Goal: Transaction & Acquisition: Obtain resource

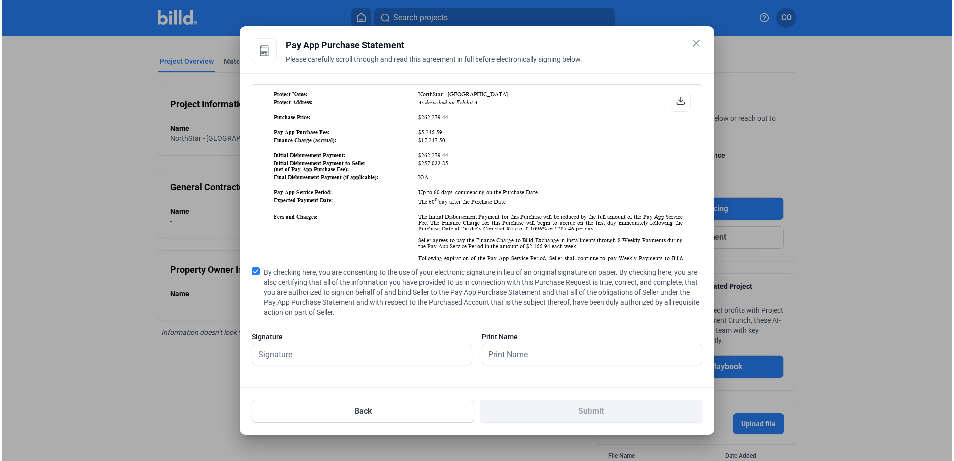
scroll to position [166, 0]
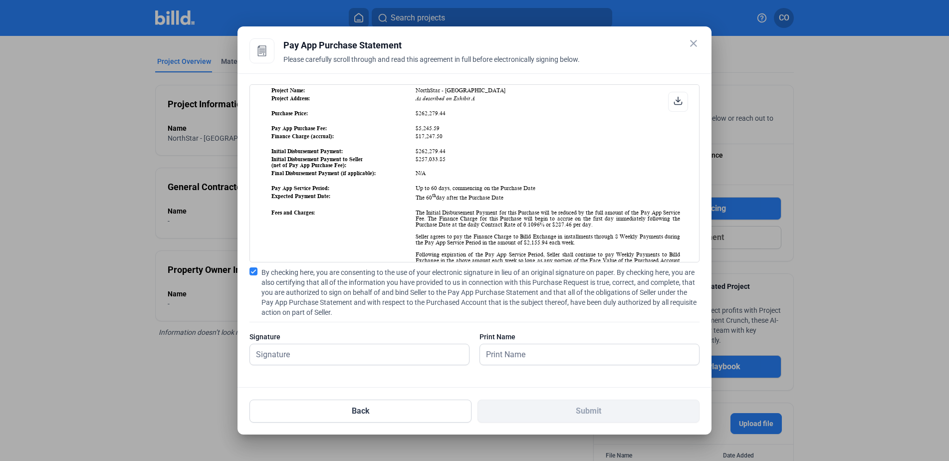
click at [696, 41] on mat-icon "close" at bounding box center [693, 43] width 12 height 12
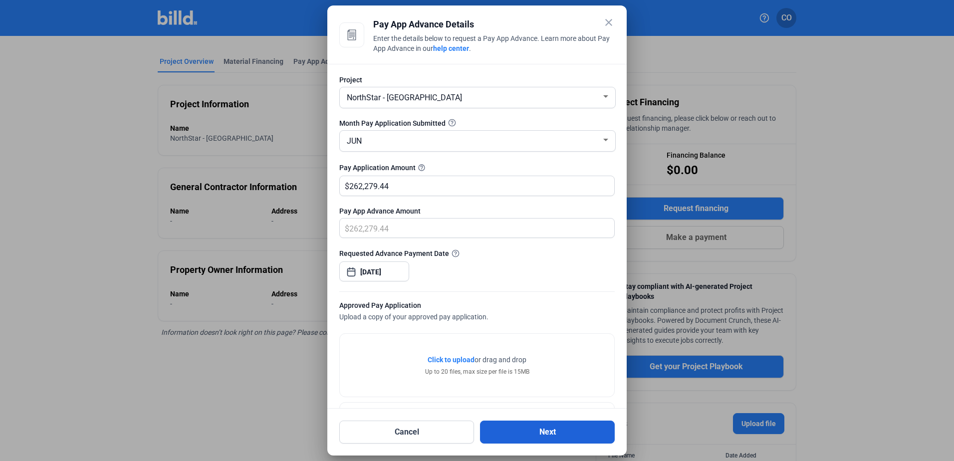
click at [549, 431] on button "Next" at bounding box center [547, 432] width 135 height 23
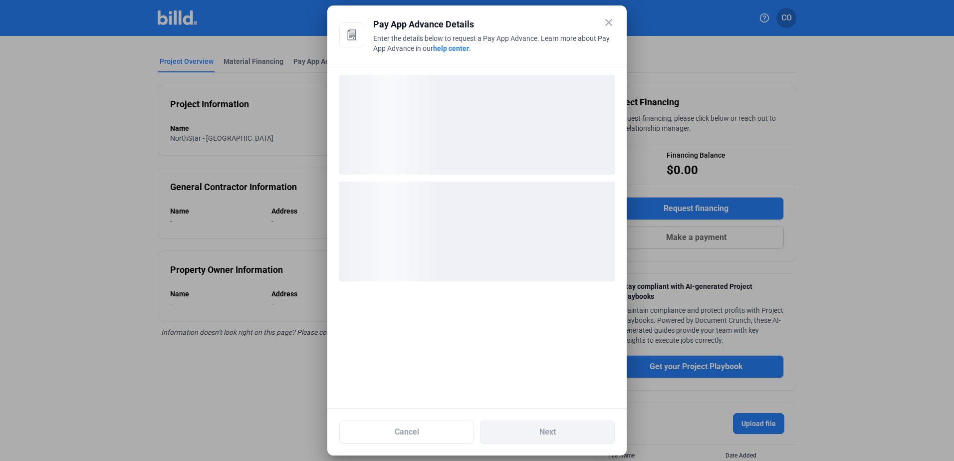
click at [607, 22] on mat-icon "close" at bounding box center [609, 22] width 12 height 12
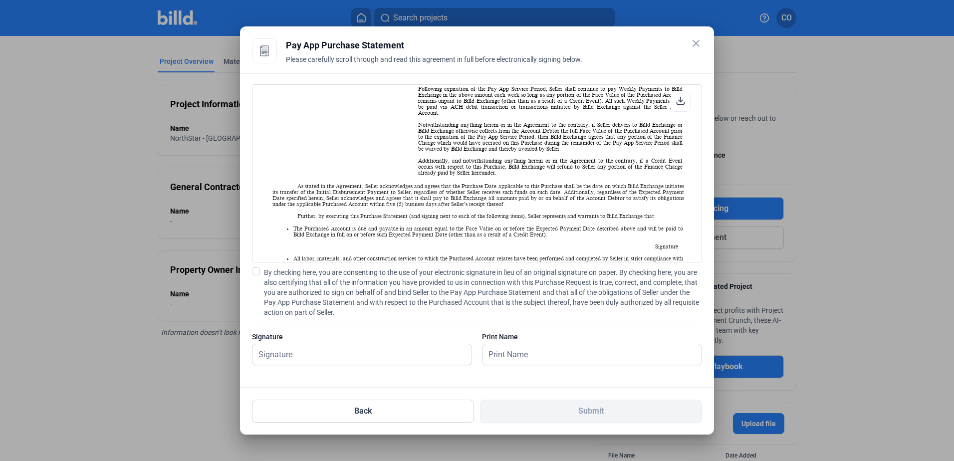
scroll to position [333, 0]
click at [293, 342] on div "Signature" at bounding box center [362, 353] width 220 height 43
click at [294, 351] on input "text" at bounding box center [361, 354] width 219 height 20
click at [697, 39] on mat-icon "close" at bounding box center [696, 43] width 12 height 12
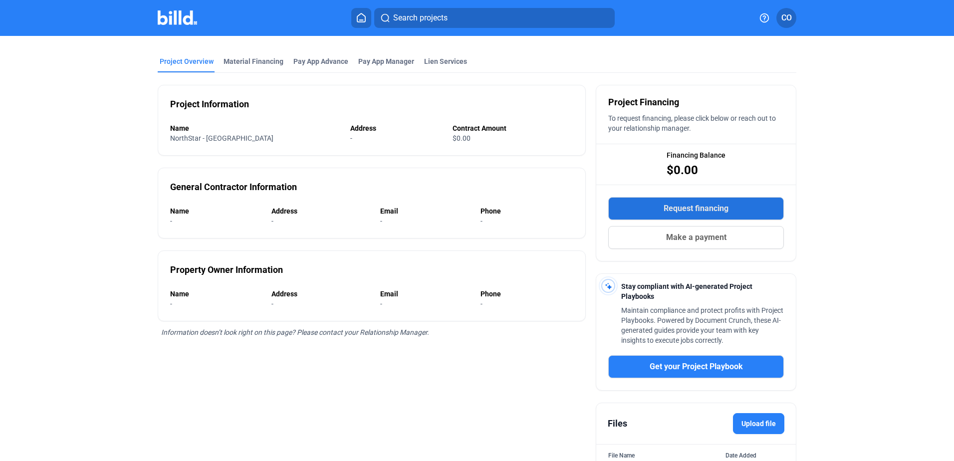
click at [742, 205] on button "Request financing" at bounding box center [696, 208] width 176 height 23
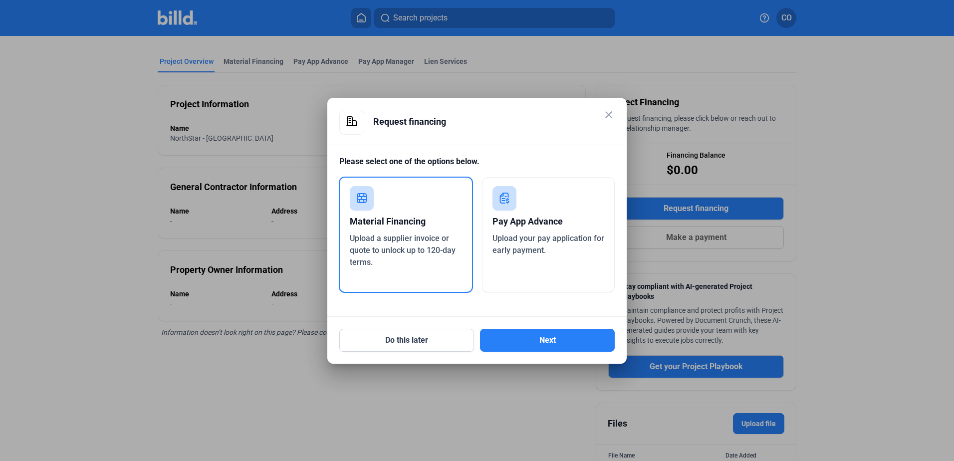
click at [561, 249] on div "Upload your pay application for early payment." at bounding box center [548, 244] width 112 height 24
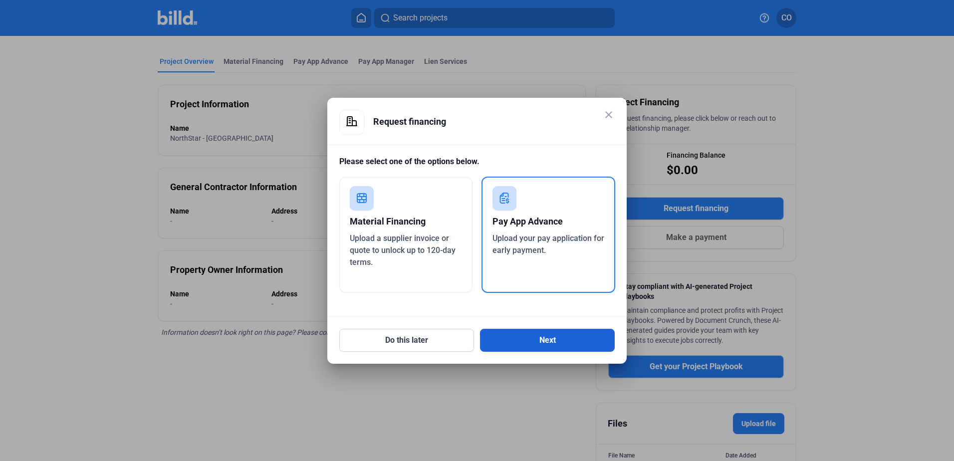
click at [566, 342] on button "Next" at bounding box center [547, 340] width 135 height 23
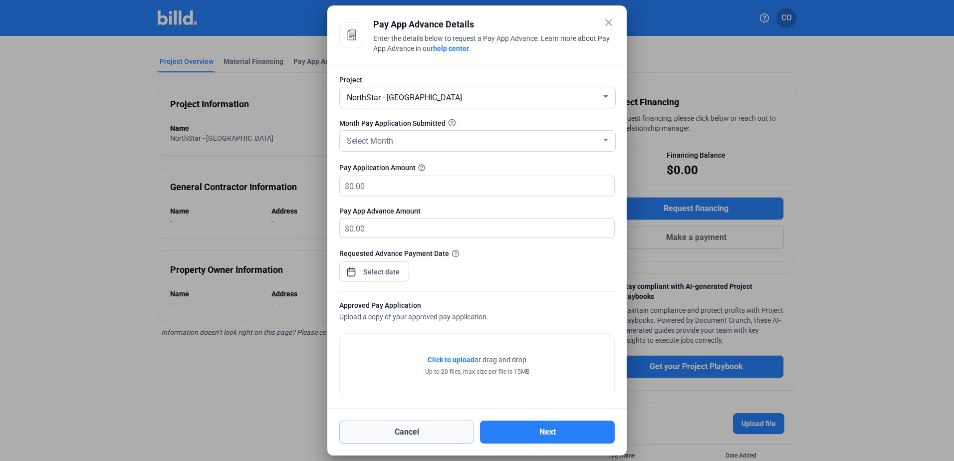
click at [414, 429] on button "Cancel" at bounding box center [406, 432] width 135 height 23
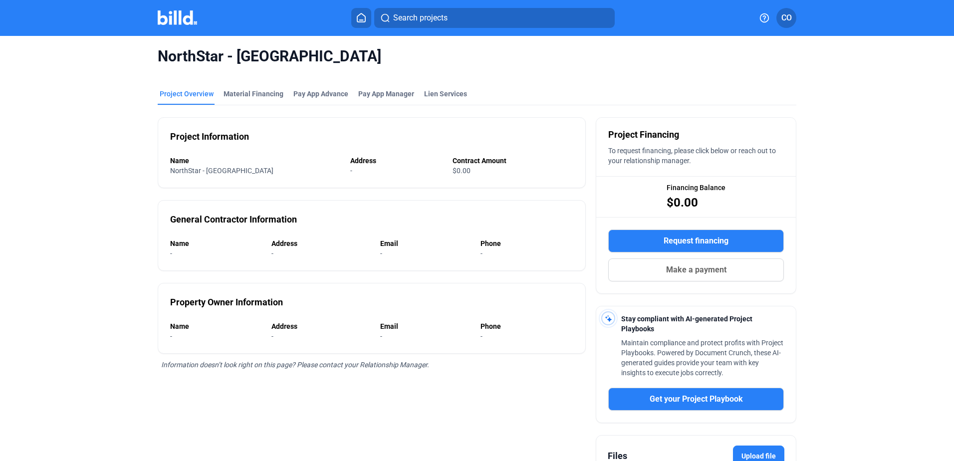
scroll to position [0, 0]
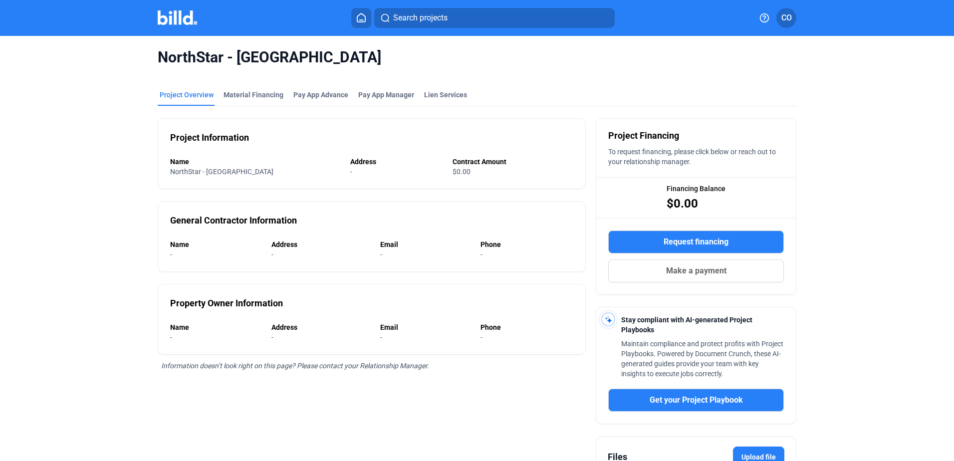
click at [195, 165] on div "Name" at bounding box center [255, 162] width 170 height 10
drag, startPoint x: 195, startPoint y: 165, endPoint x: 218, endPoint y: 142, distance: 32.8
click at [199, 161] on div "Name" at bounding box center [255, 162] width 170 height 10
click at [223, 135] on div "Project Information" at bounding box center [209, 138] width 79 height 14
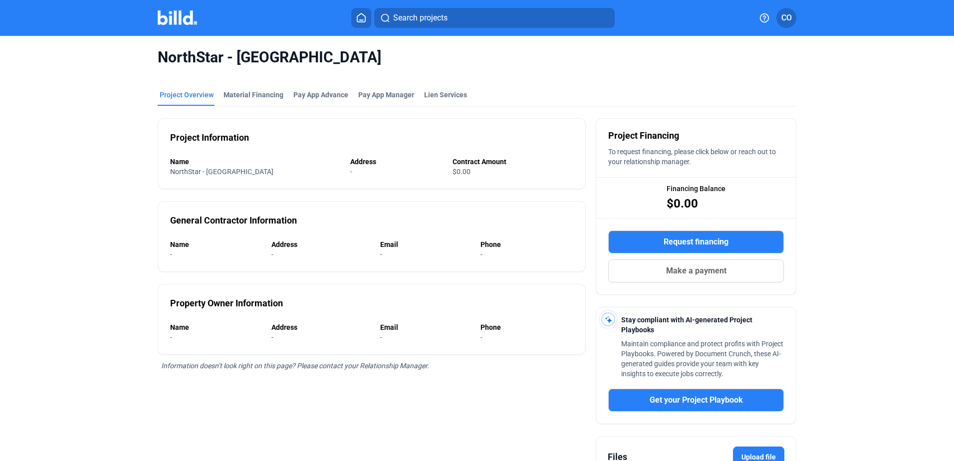
click at [733, 234] on button "Request financing" at bounding box center [696, 241] width 176 height 23
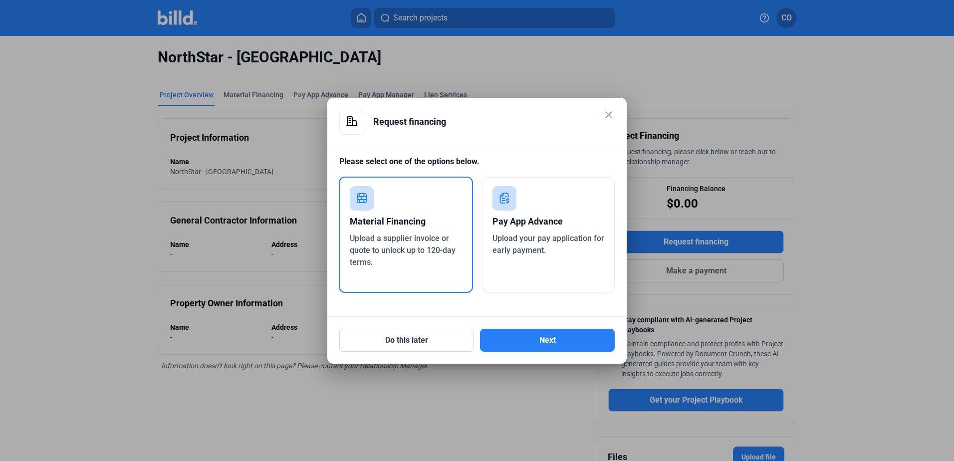
click at [547, 222] on div "Pay App Advance" at bounding box center [548, 222] width 112 height 22
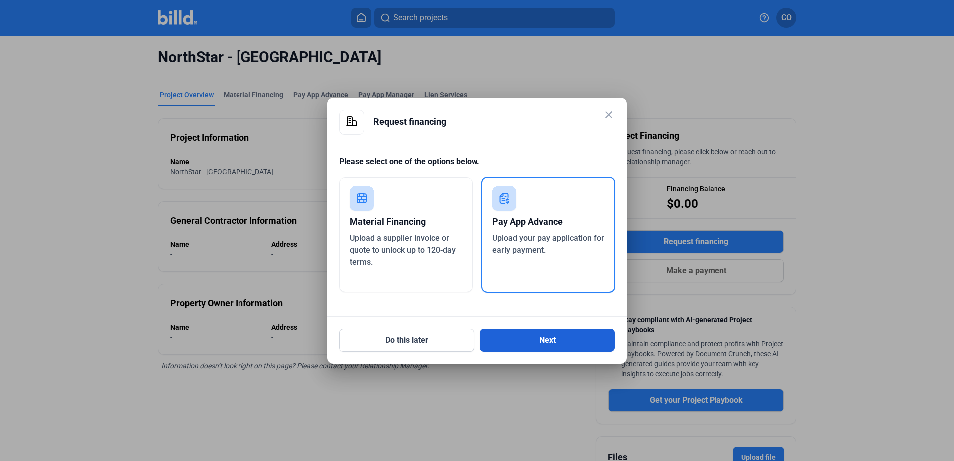
click at [567, 338] on button "Next" at bounding box center [547, 340] width 135 height 23
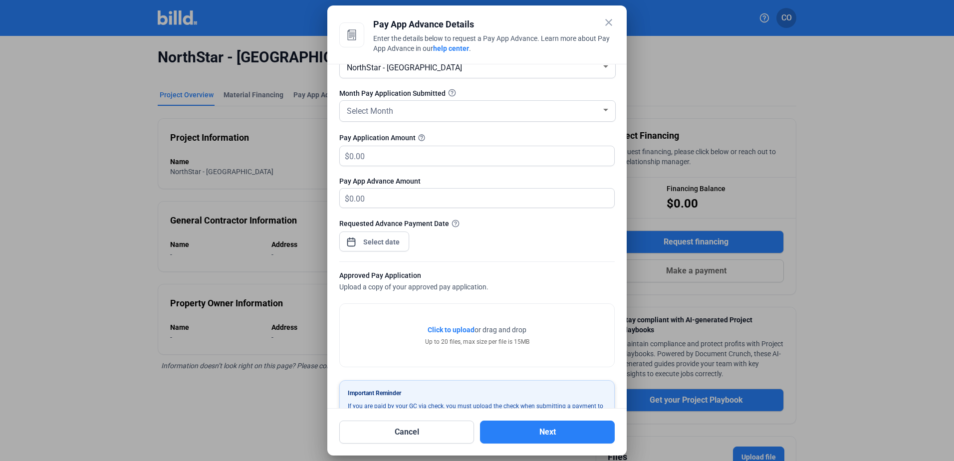
scroll to position [63, 0]
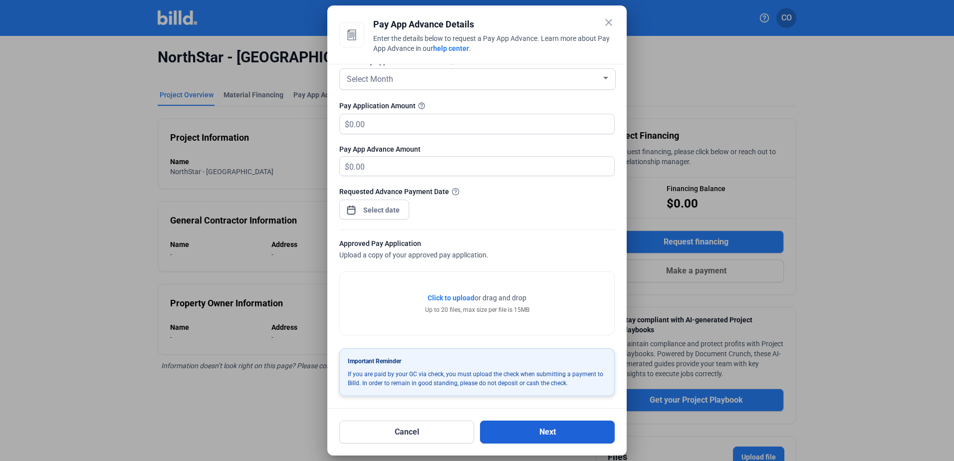
click at [553, 431] on button "Next" at bounding box center [547, 432] width 135 height 23
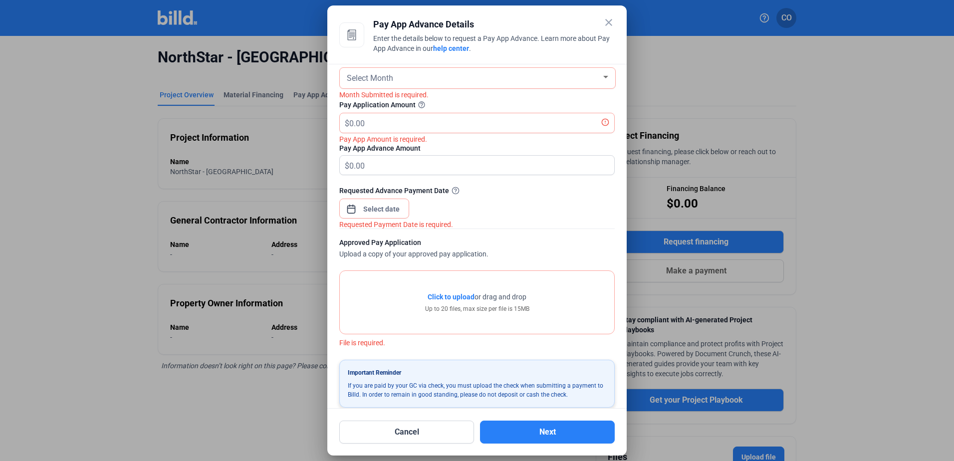
click at [606, 21] on mat-icon "close" at bounding box center [609, 22] width 12 height 12
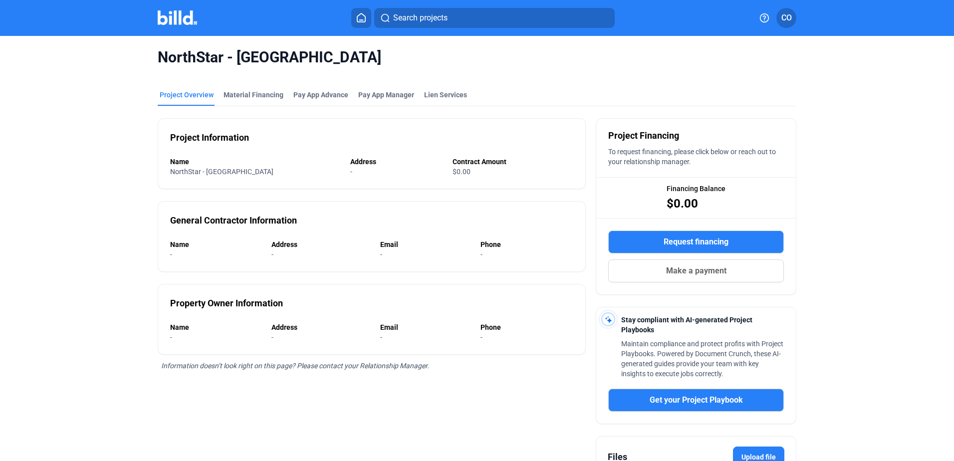
click at [554, 71] on div "NorthStar - [GEOGRAPHIC_DATA]" at bounding box center [477, 57] width 638 height 43
